Goal: Information Seeking & Learning: Learn about a topic

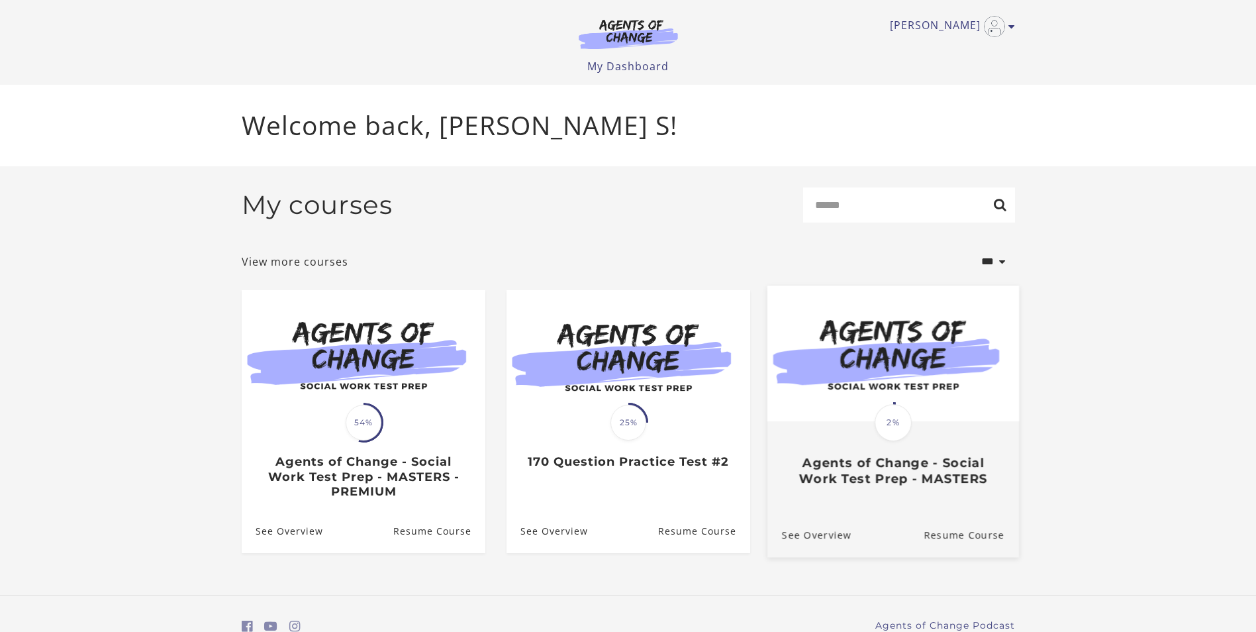
click at [898, 481] on h3 "Agents of Change - Social Work Test Prep - MASTERS" at bounding box center [892, 470] width 222 height 30
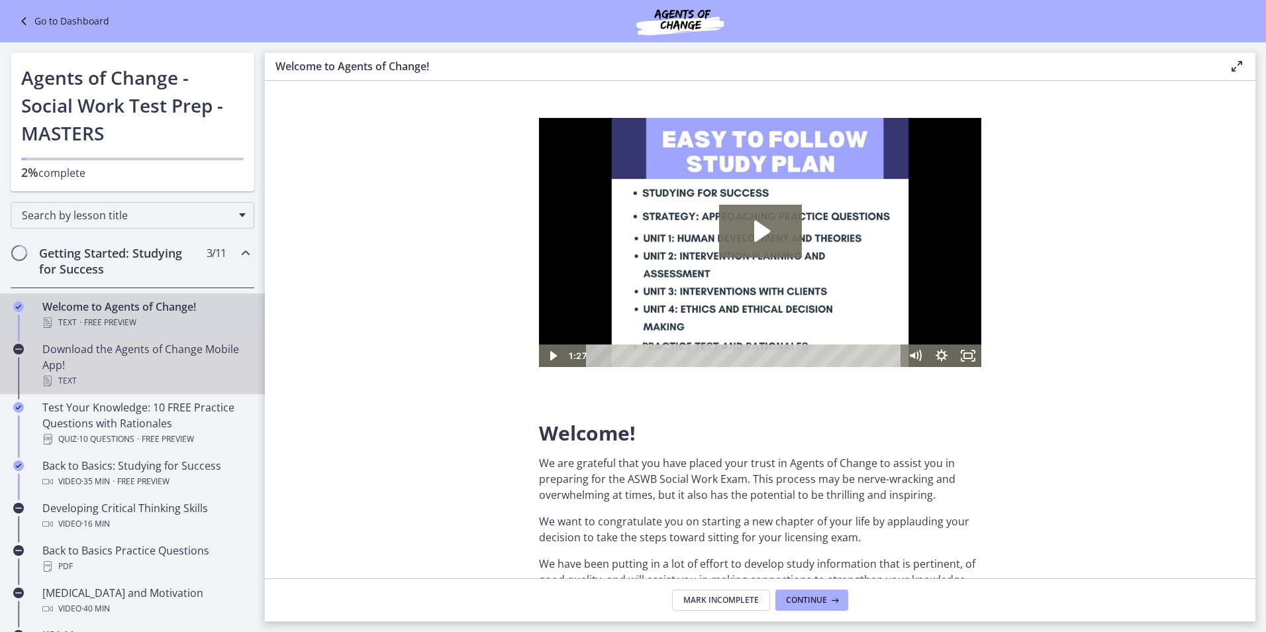
click at [125, 356] on div "Download the Agents of Change Mobile App! Text" at bounding box center [145, 365] width 207 height 48
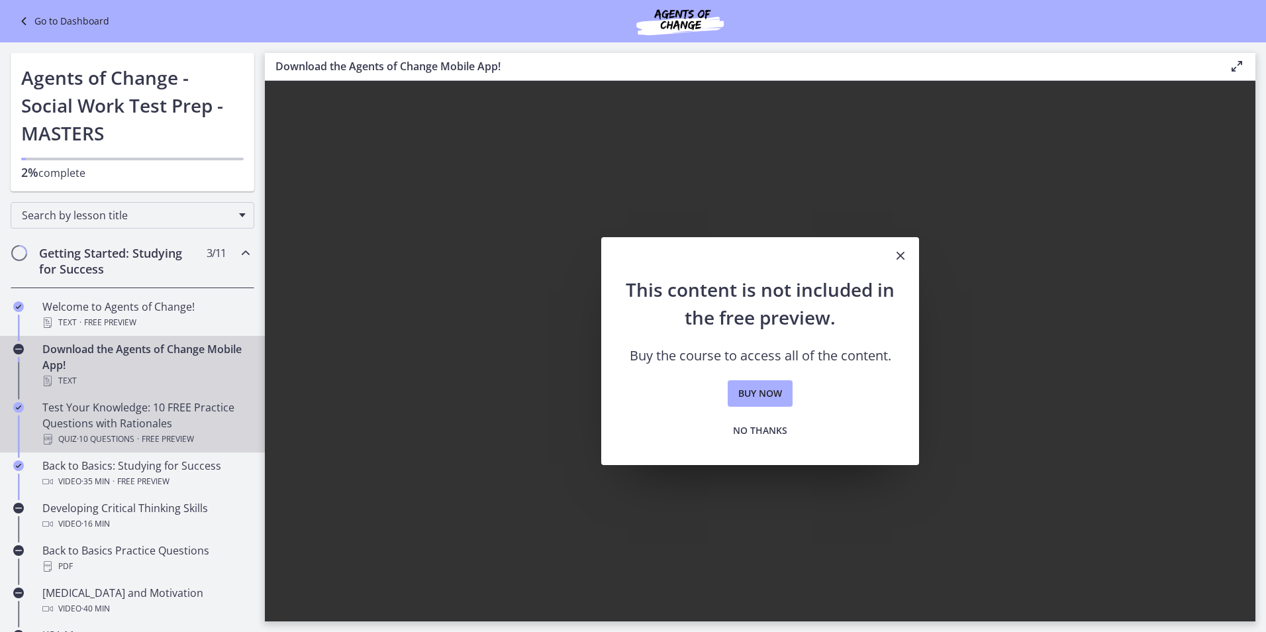
click at [130, 404] on div "Test Your Knowledge: 10 FREE Practice Questions with Rationales Quiz · 10 Quest…" at bounding box center [145, 423] width 207 height 48
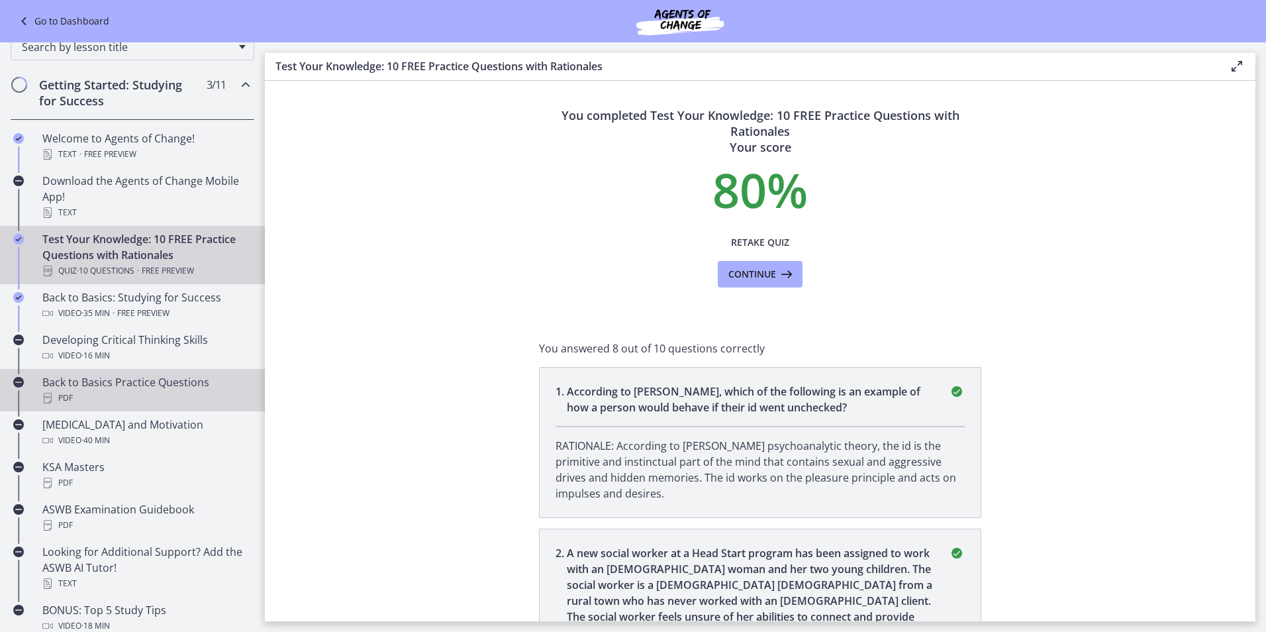
scroll to position [199, 0]
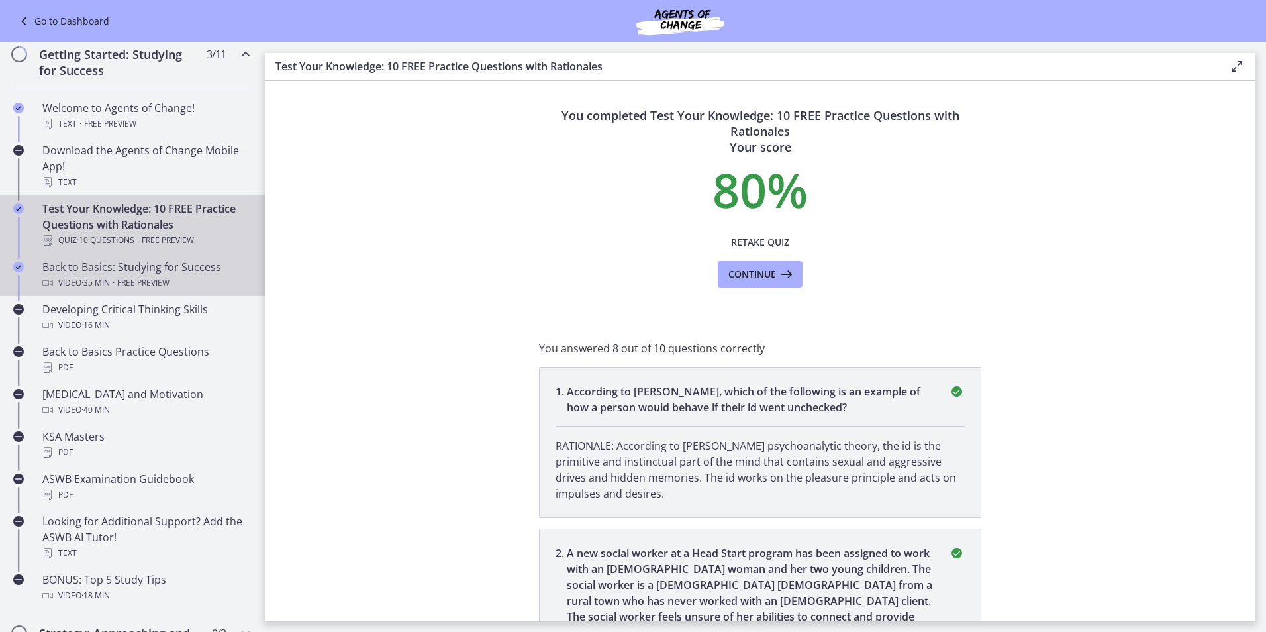
click at [130, 281] on span "Free preview" at bounding box center [143, 283] width 52 height 16
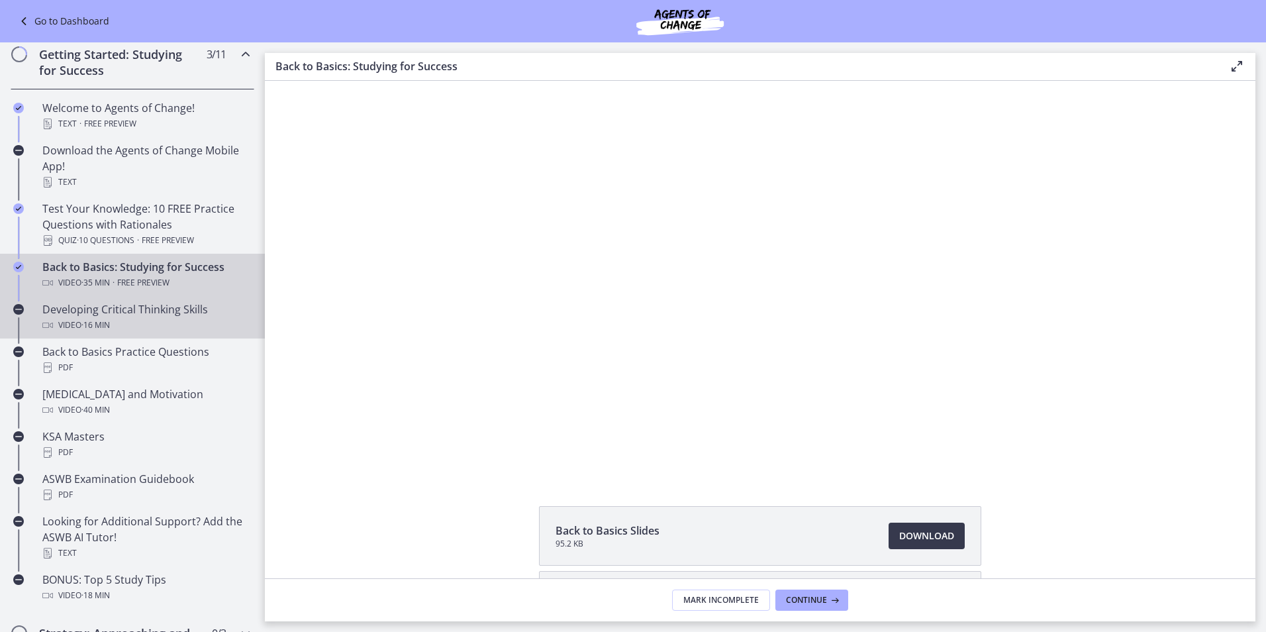
click at [130, 310] on div "Developing Critical Thinking Skills Video · 16 min" at bounding box center [145, 317] width 207 height 32
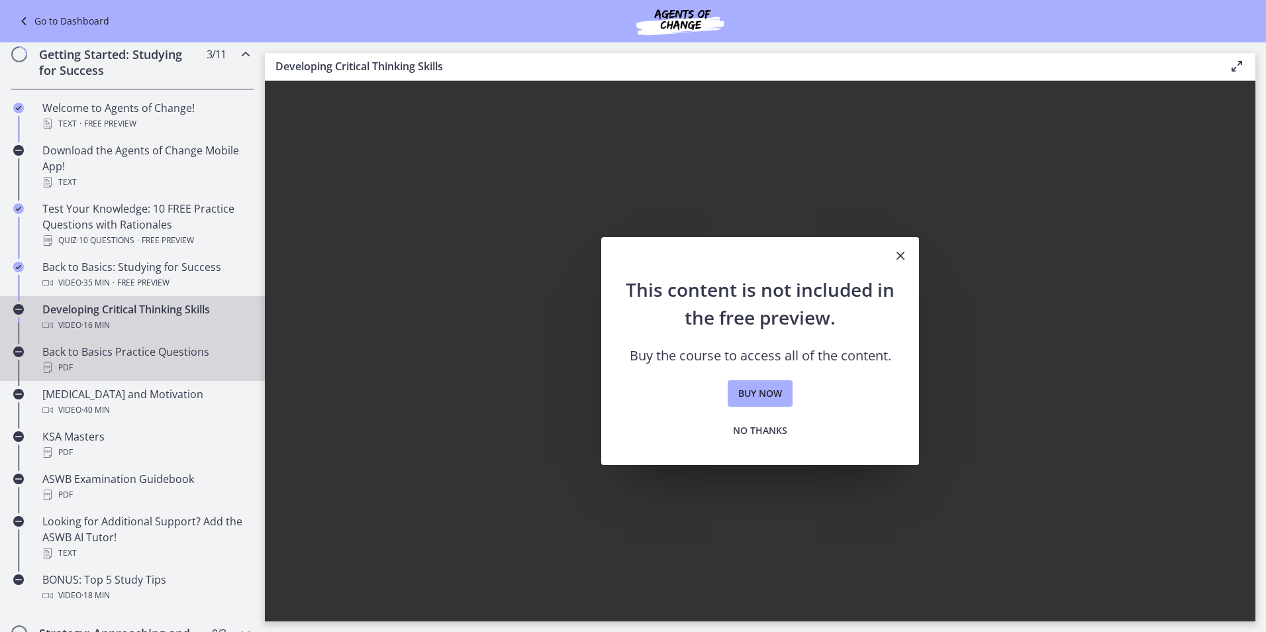
click at [160, 346] on div "Back to Basics Practice Questions PDF" at bounding box center [145, 360] width 207 height 32
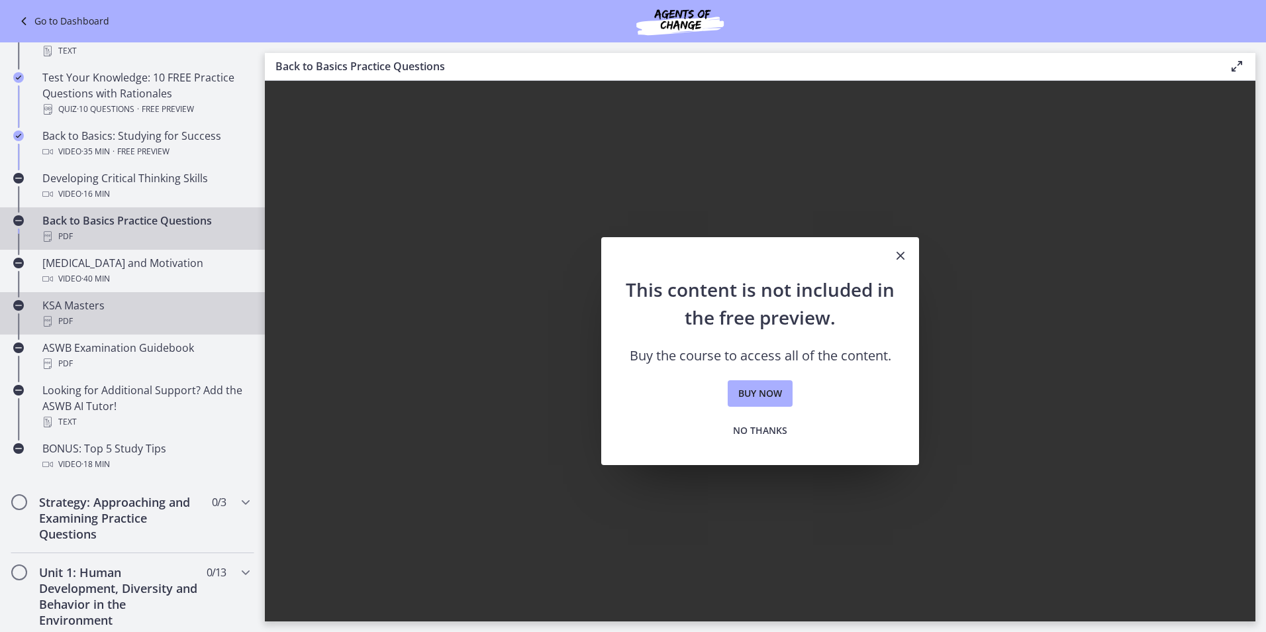
scroll to position [331, 0]
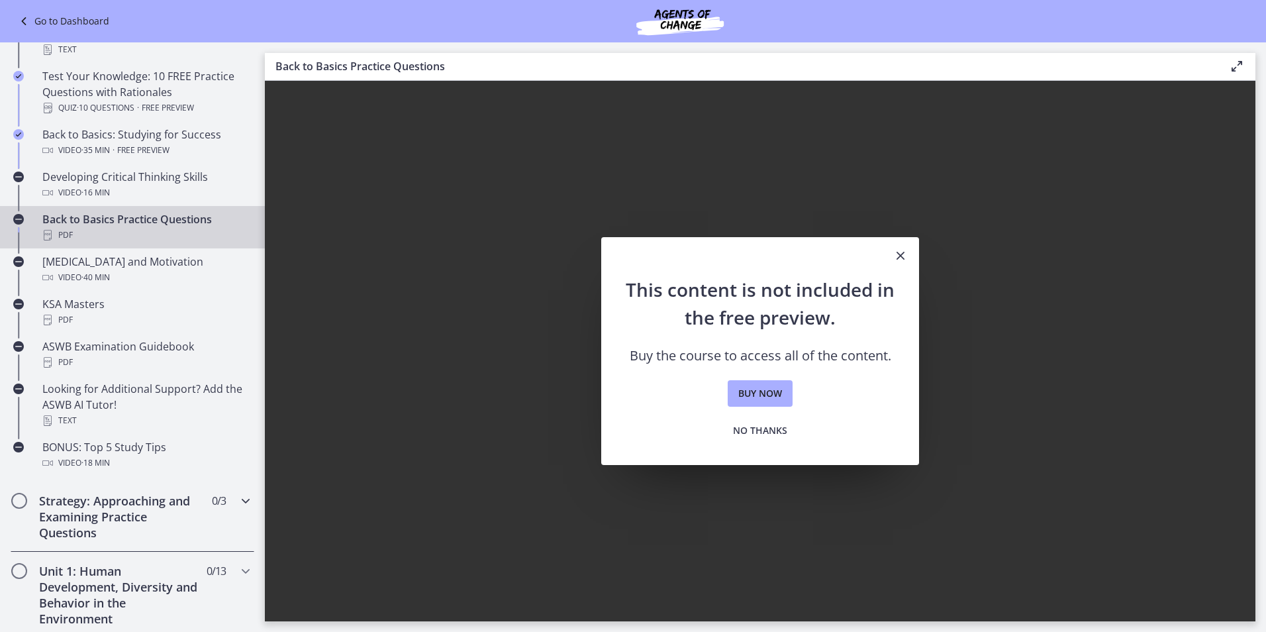
click at [122, 506] on h2 "Strategy: Approaching and Examining Practice Questions" at bounding box center [120, 516] width 162 height 48
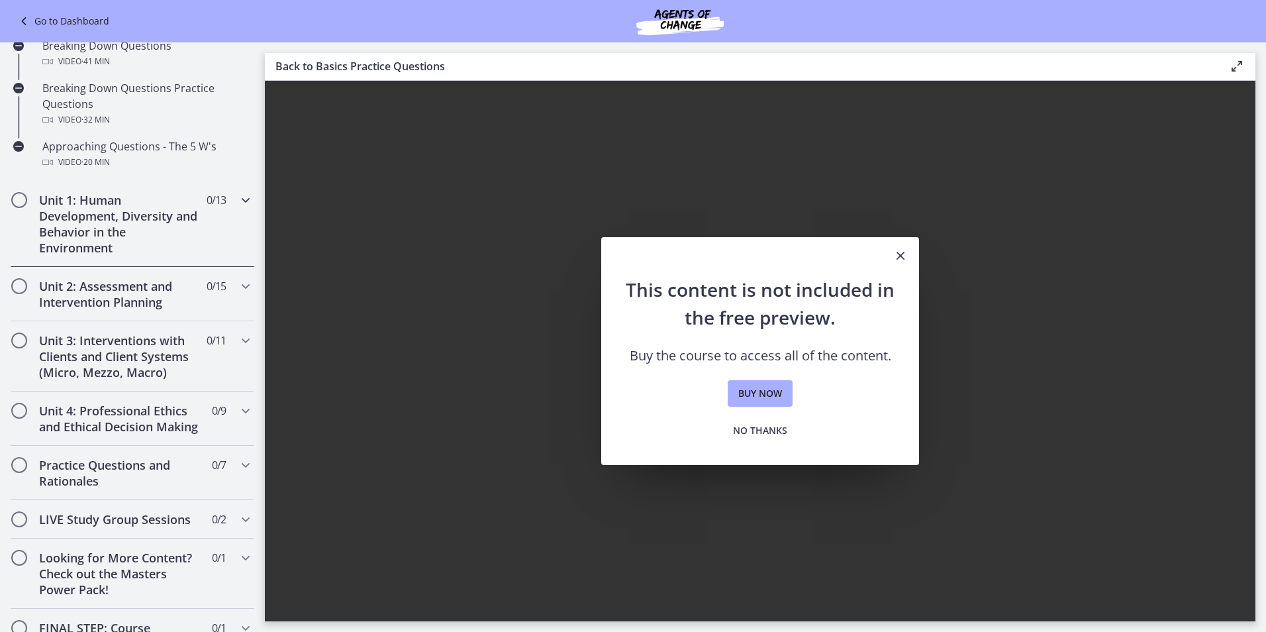
click at [105, 210] on h2 "Unit 1: Human Development, Diversity and Behavior in the Environment" at bounding box center [120, 224] width 162 height 64
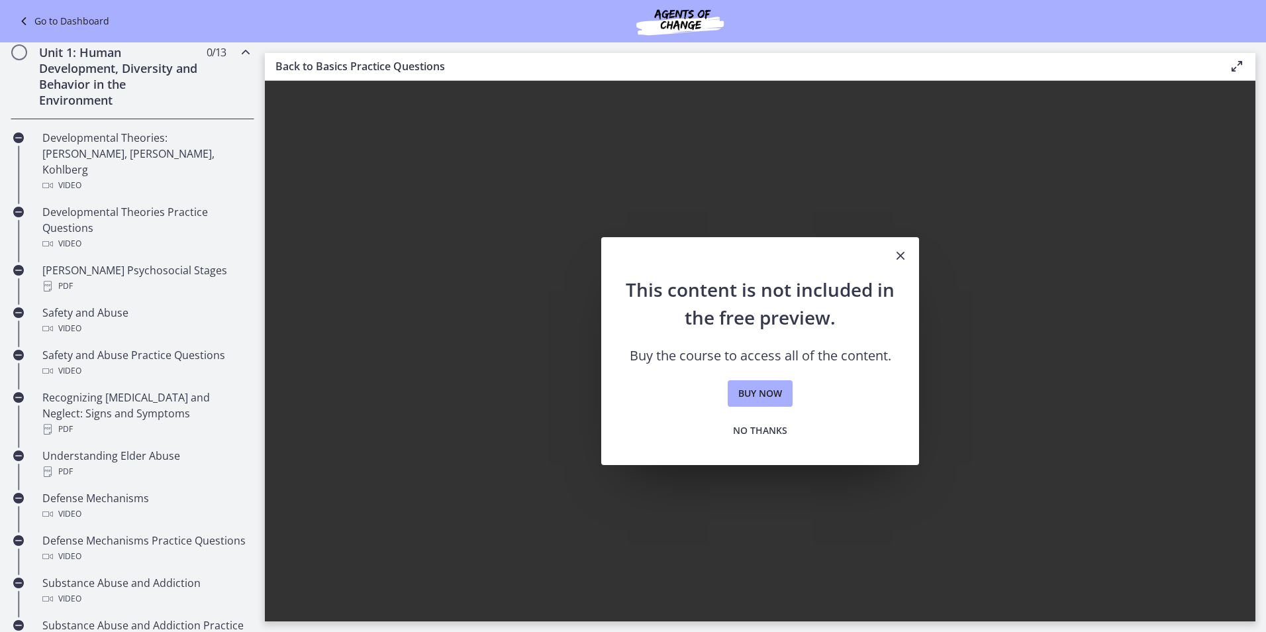
scroll to position [330, 0]
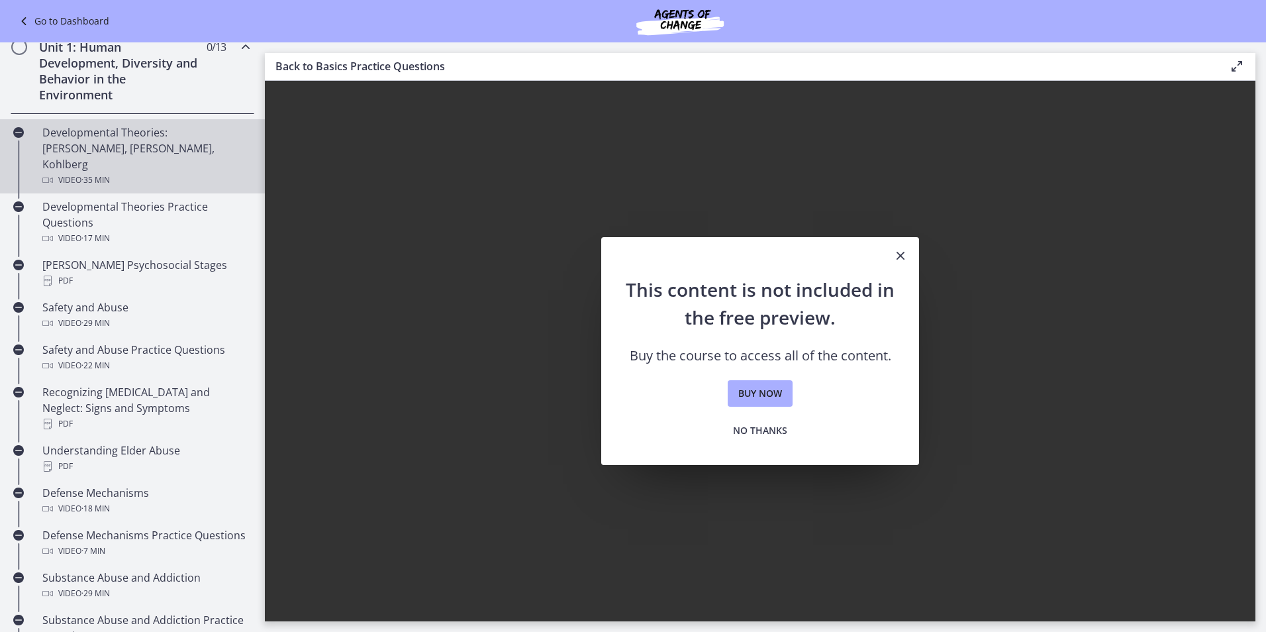
click at [110, 138] on div "Developmental Theories: [PERSON_NAME], [PERSON_NAME], Kohlberg Video · 35 min" at bounding box center [145, 156] width 207 height 64
click at [783, 434] on span "No thanks" at bounding box center [760, 430] width 54 height 16
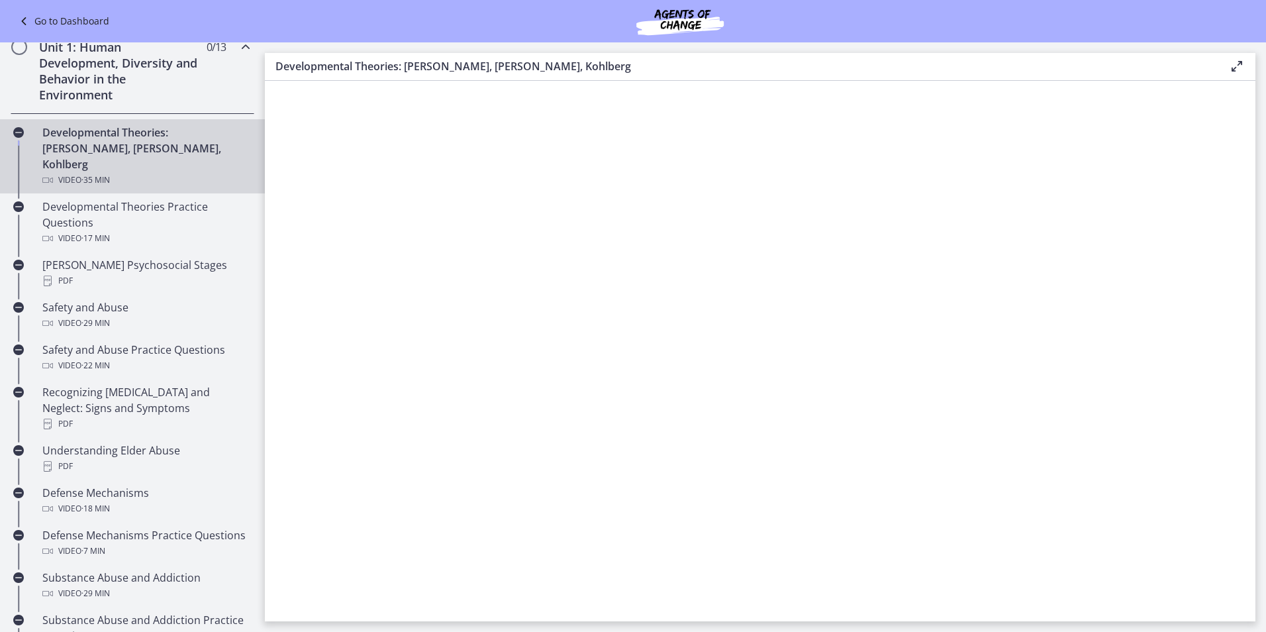
click at [137, 146] on div "Developmental Theories: [PERSON_NAME], [PERSON_NAME], Kohlberg Video · 35 min" at bounding box center [145, 156] width 207 height 64
click at [99, 148] on div "Developmental Theories: [PERSON_NAME], [PERSON_NAME], Kohlberg Video · 35 min" at bounding box center [145, 156] width 207 height 64
click at [44, 17] on link "Go to Dashboard" at bounding box center [62, 21] width 93 height 16
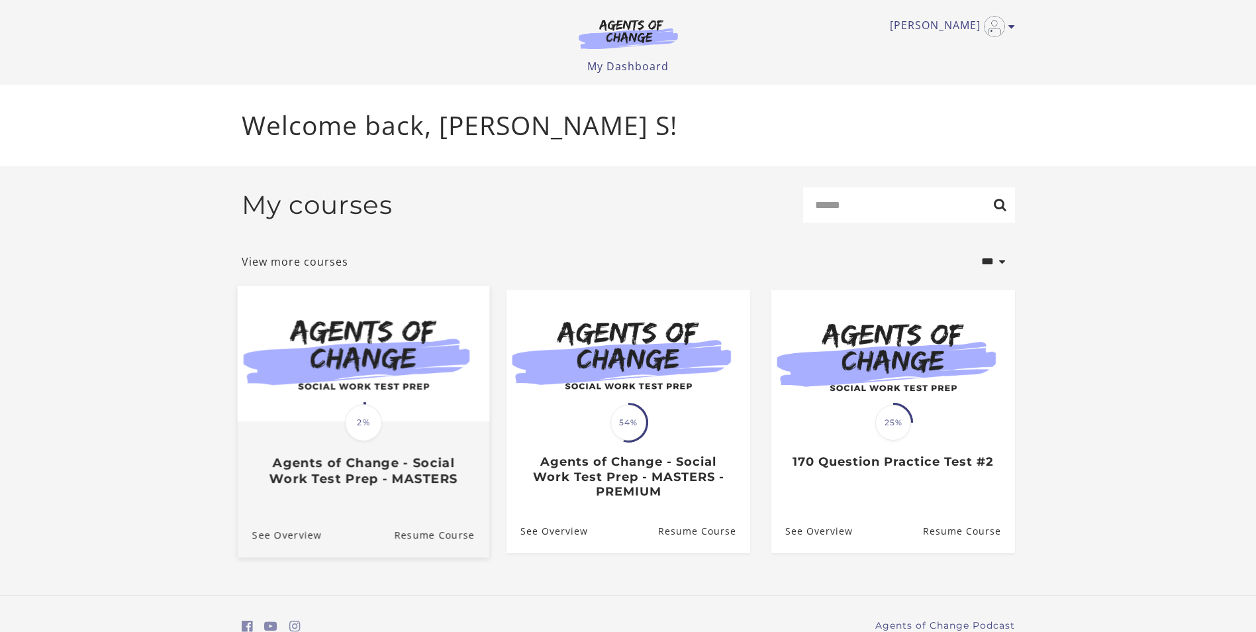
click at [445, 369] on img at bounding box center [363, 353] width 252 height 136
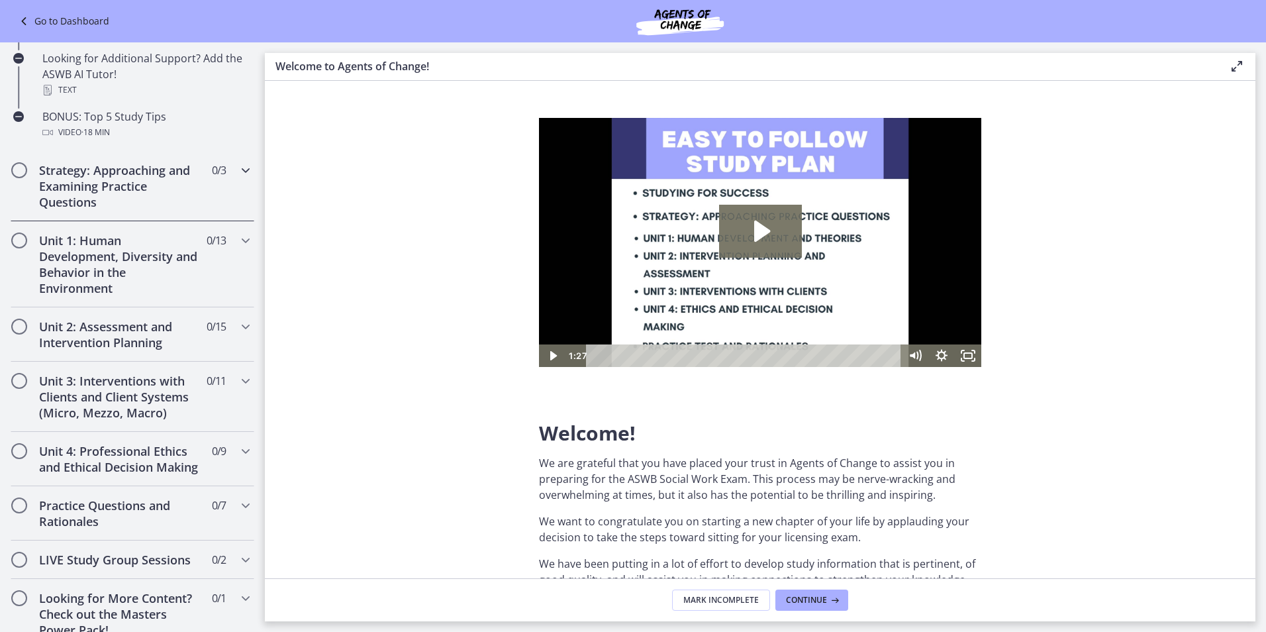
scroll to position [662, 0]
click at [103, 257] on h2 "Unit 1: Human Development, Diversity and Behavior in the Environment" at bounding box center [120, 264] width 162 height 64
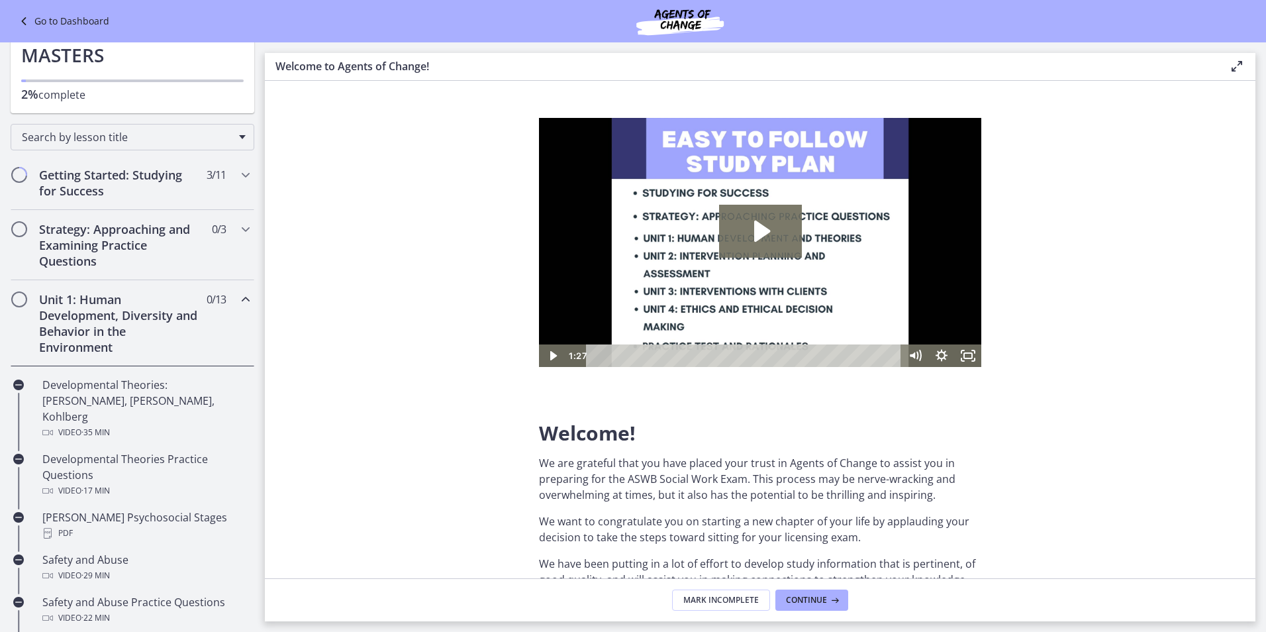
scroll to position [66, 0]
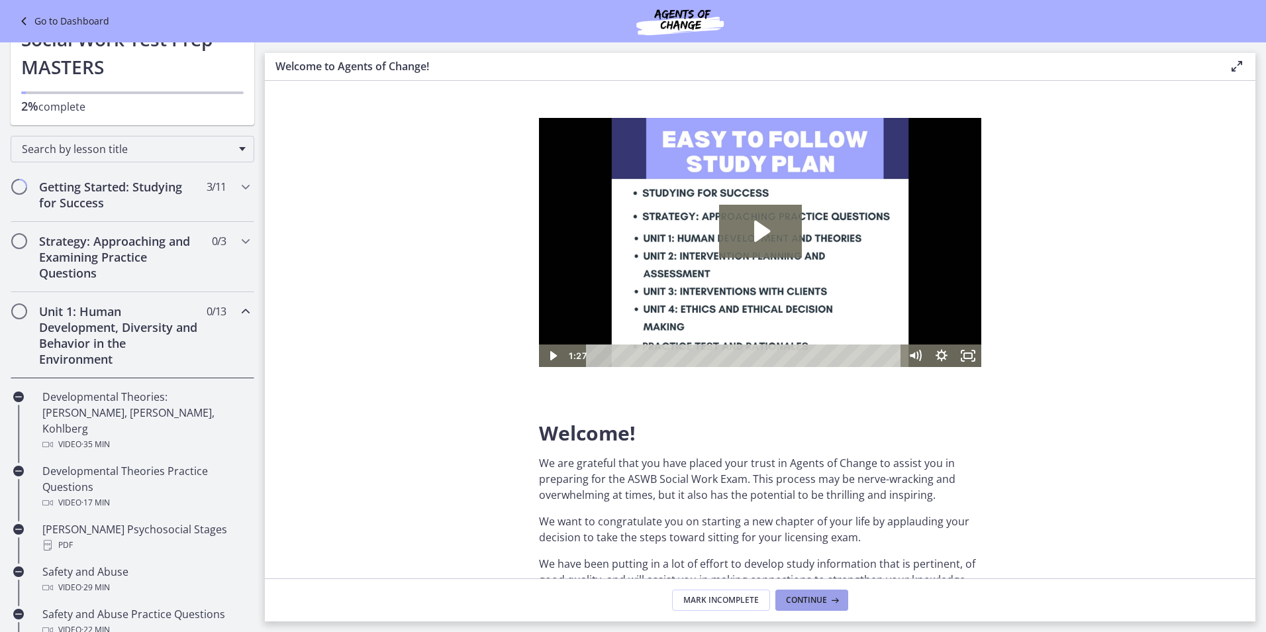
click at [843, 598] on button "Continue" at bounding box center [811, 599] width 73 height 21
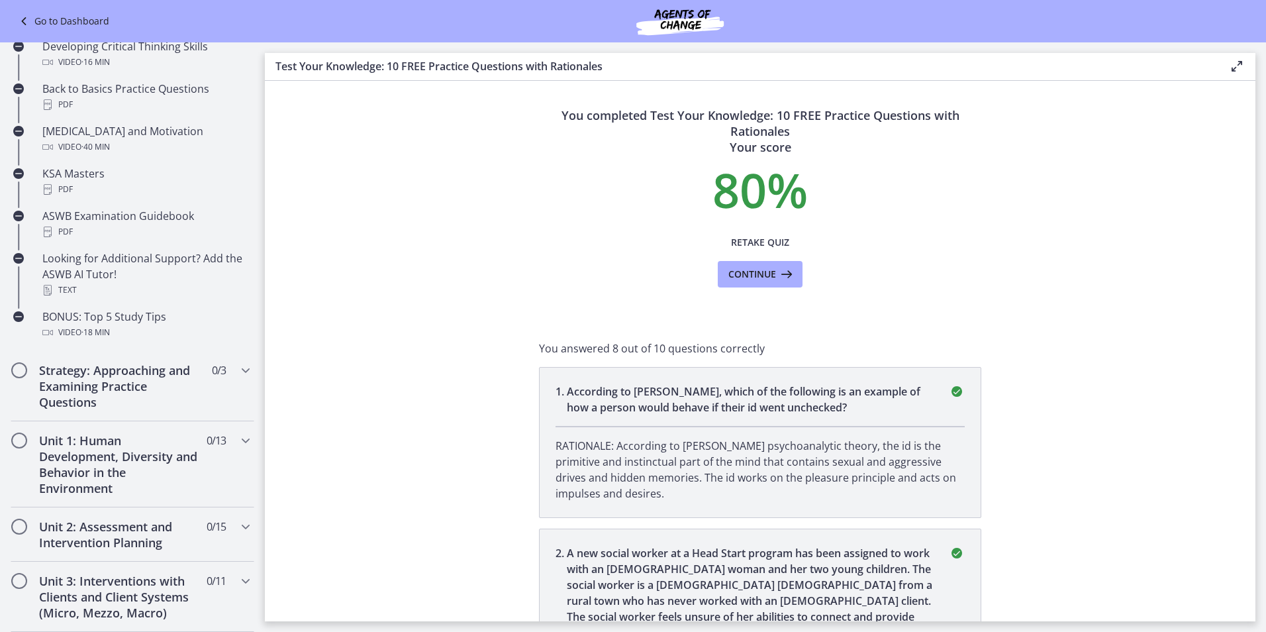
scroll to position [463, 0]
click at [117, 383] on h2 "Strategy: Approaching and Examining Practice Questions" at bounding box center [120, 384] width 162 height 48
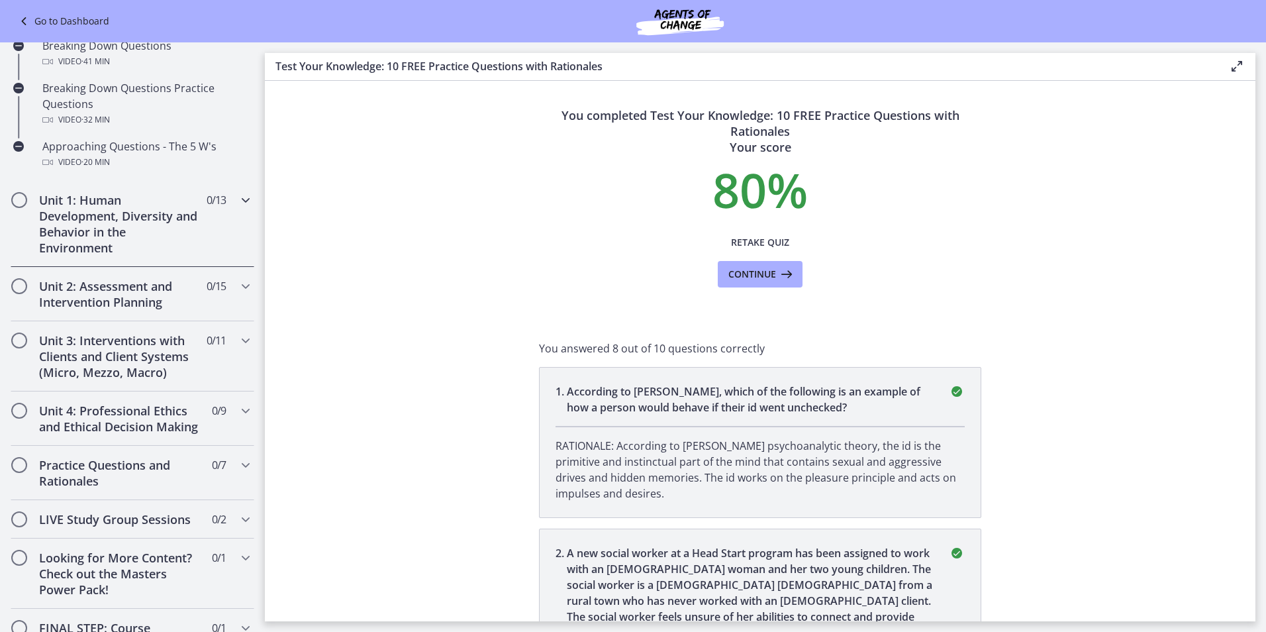
click at [95, 207] on h2 "Unit 1: Human Development, Diversity and Behavior in the Environment" at bounding box center [120, 224] width 162 height 64
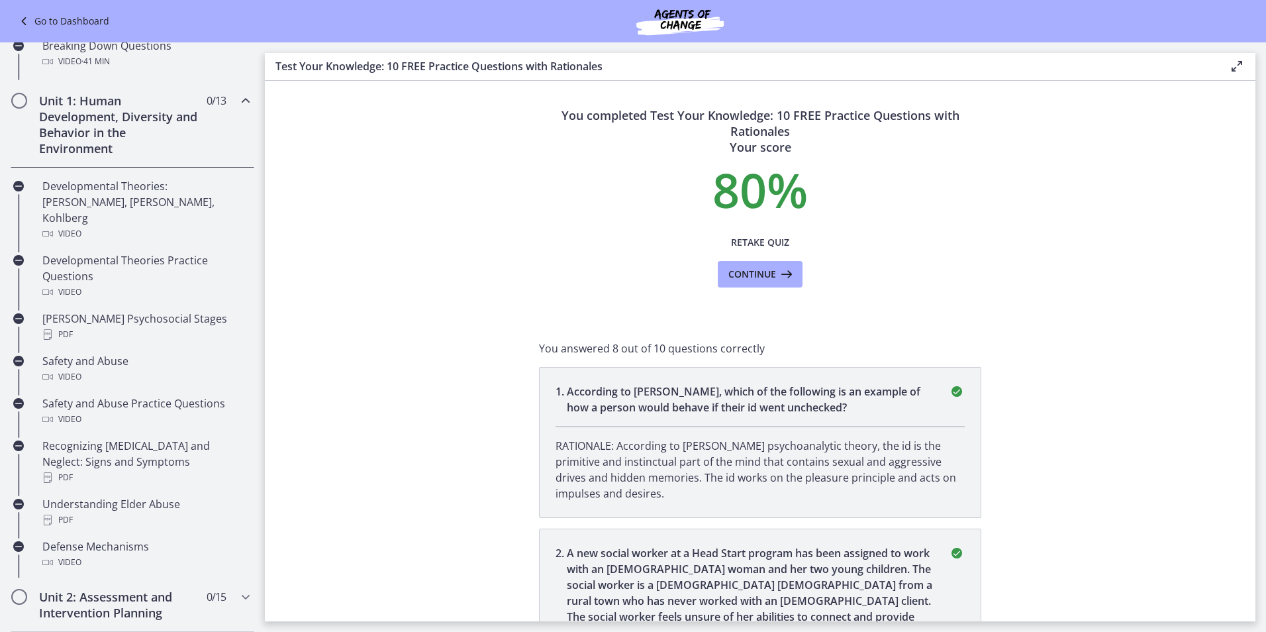
scroll to position [329, 0]
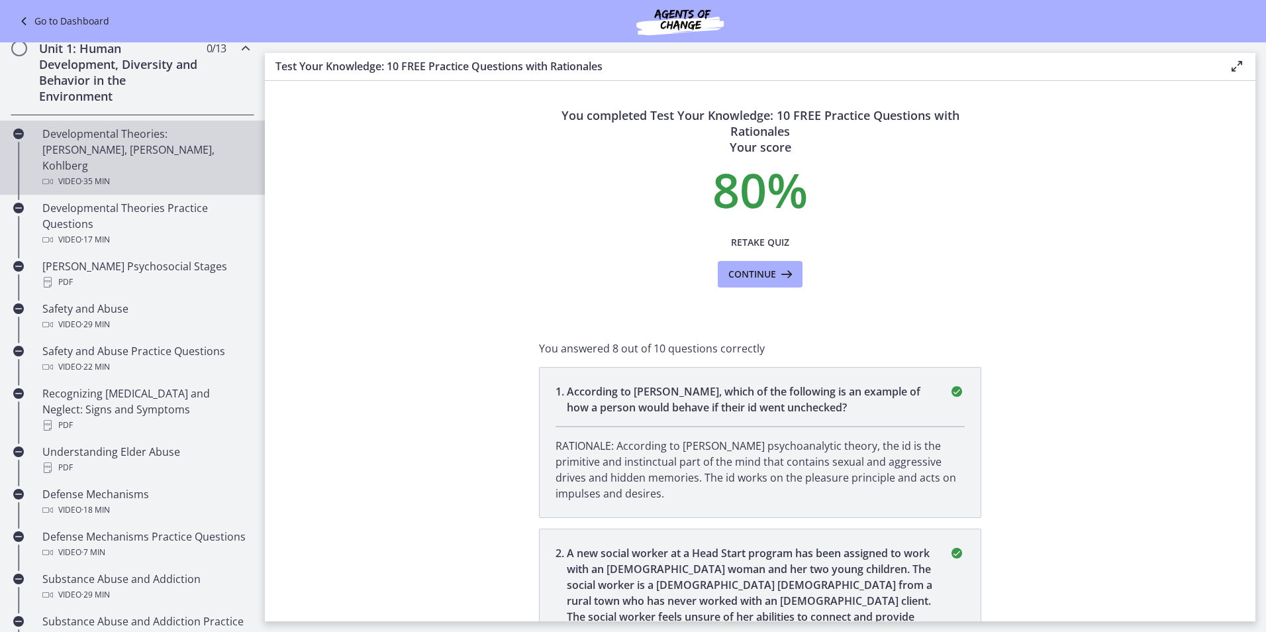
click at [88, 154] on div "Developmental Theories: [PERSON_NAME], [PERSON_NAME], Kohlberg Video · 35 min" at bounding box center [145, 158] width 207 height 64
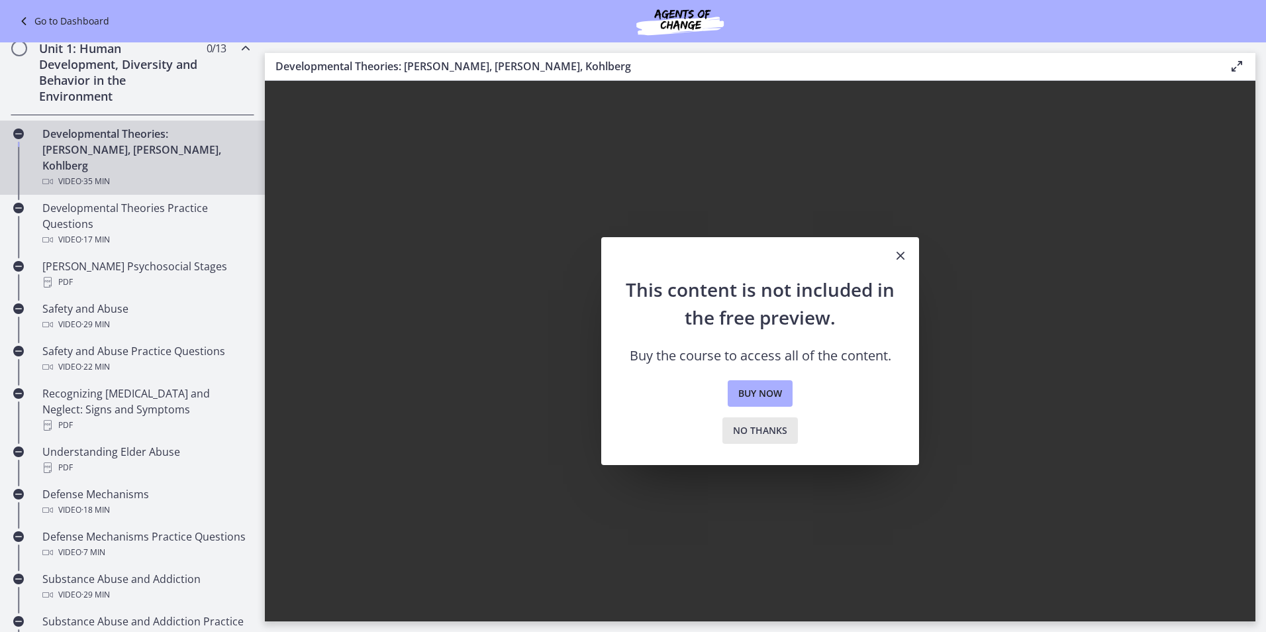
click at [757, 433] on span "No thanks" at bounding box center [760, 430] width 54 height 16
